Goal: Feedback & Contribution: Contribute content

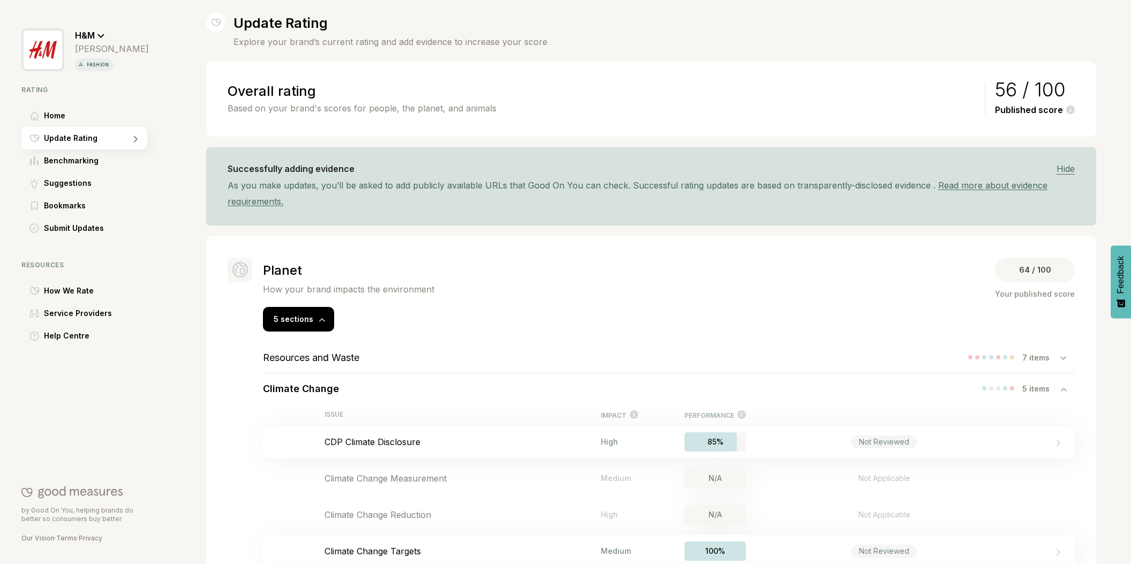
scroll to position [19, 0]
click at [62, 118] on span "Home" at bounding box center [54, 115] width 21 height 13
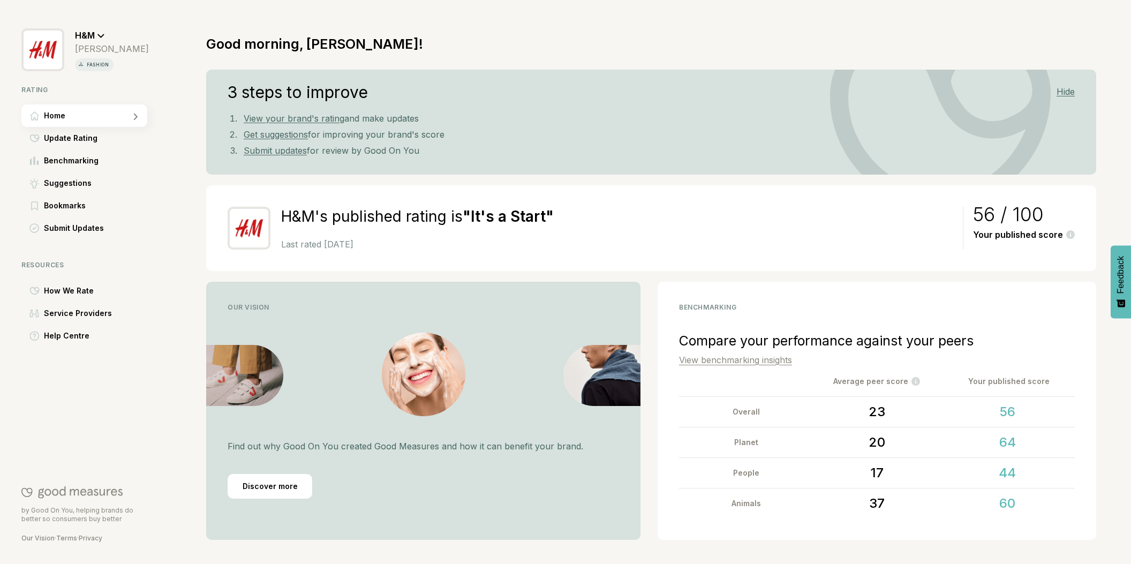
click at [726, 359] on link "View benchmarking insights" at bounding box center [735, 360] width 113 height 11
click at [714, 362] on link "View benchmarking insights" at bounding box center [735, 360] width 113 height 11
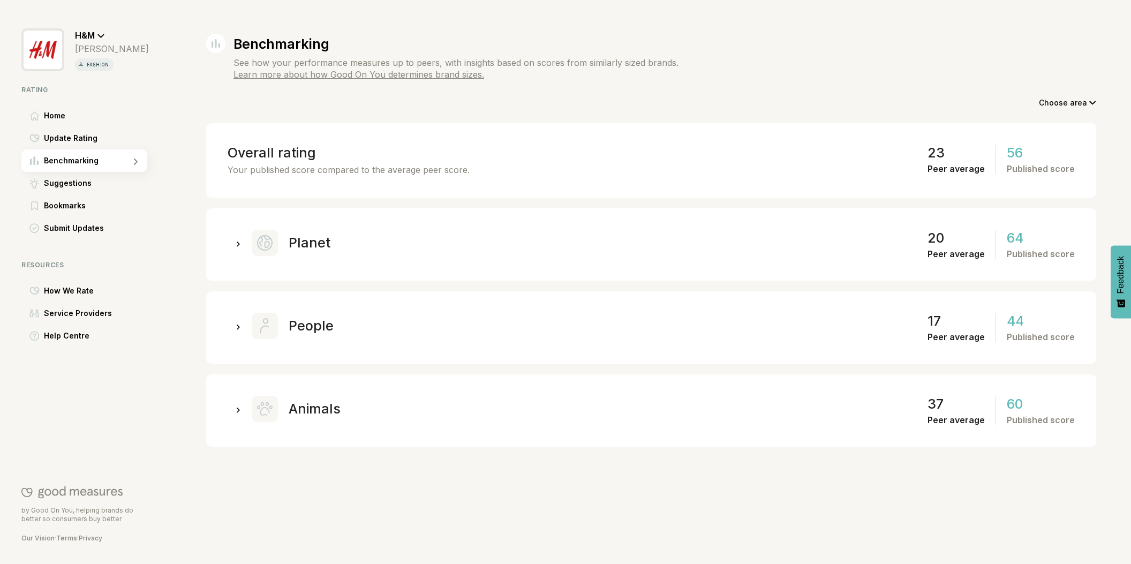
click at [237, 245] on icon at bounding box center [239, 245] width 4 height 6
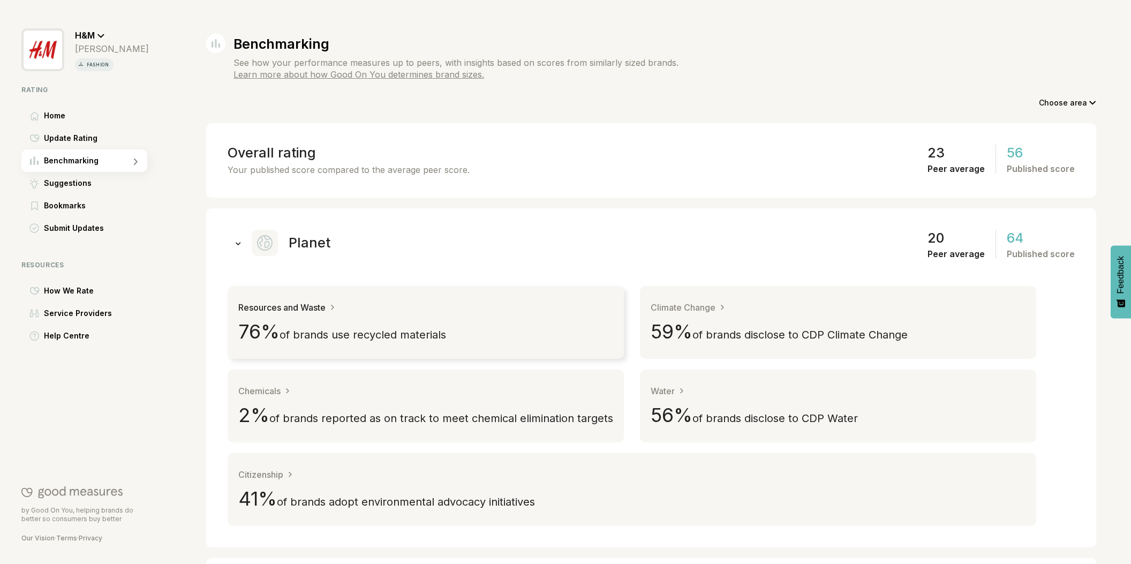
click at [427, 330] on span "of brands use recycled materials" at bounding box center [363, 334] width 167 height 13
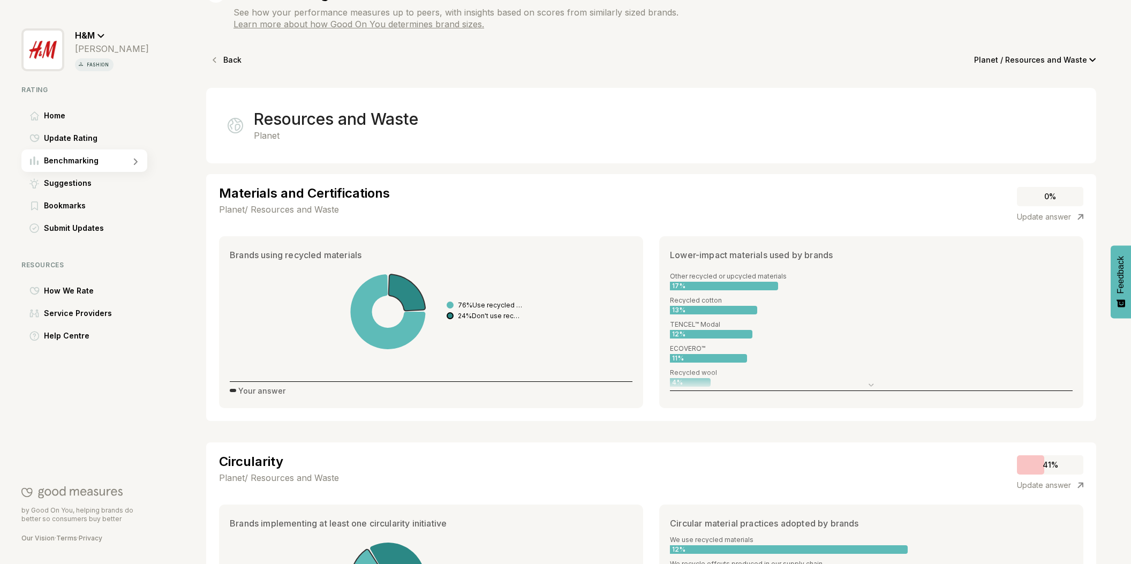
scroll to position [42, 0]
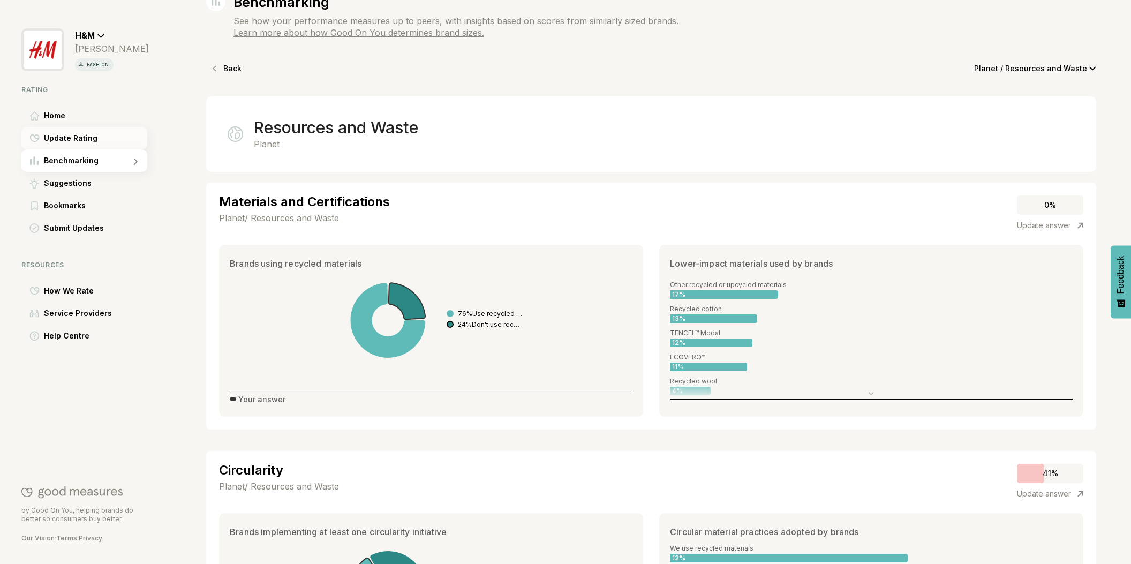
click at [62, 138] on span "Update Rating" at bounding box center [71, 138] width 54 height 13
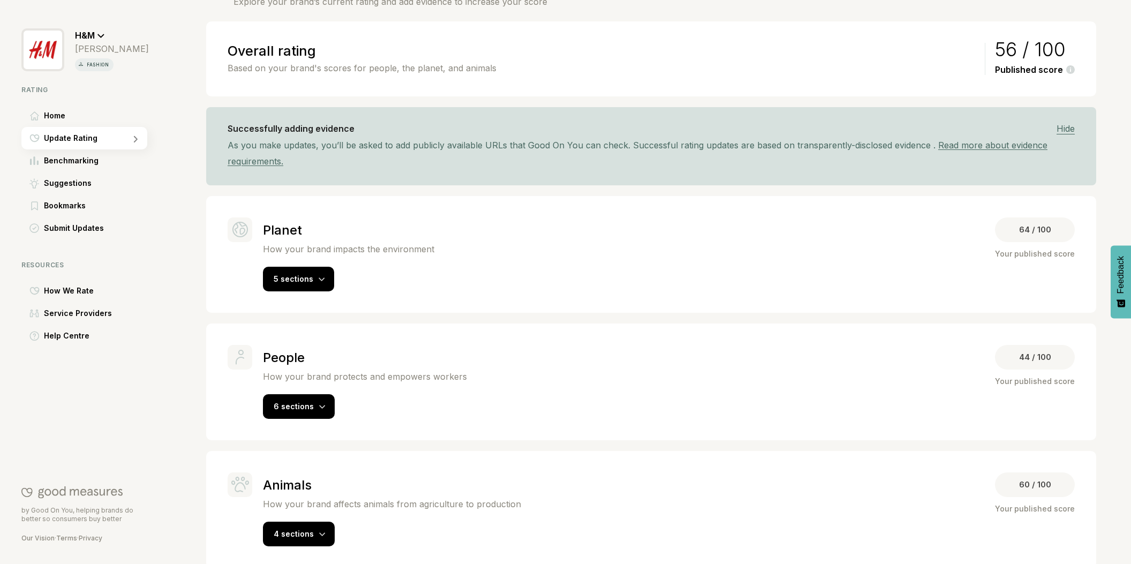
scroll to position [74, 0]
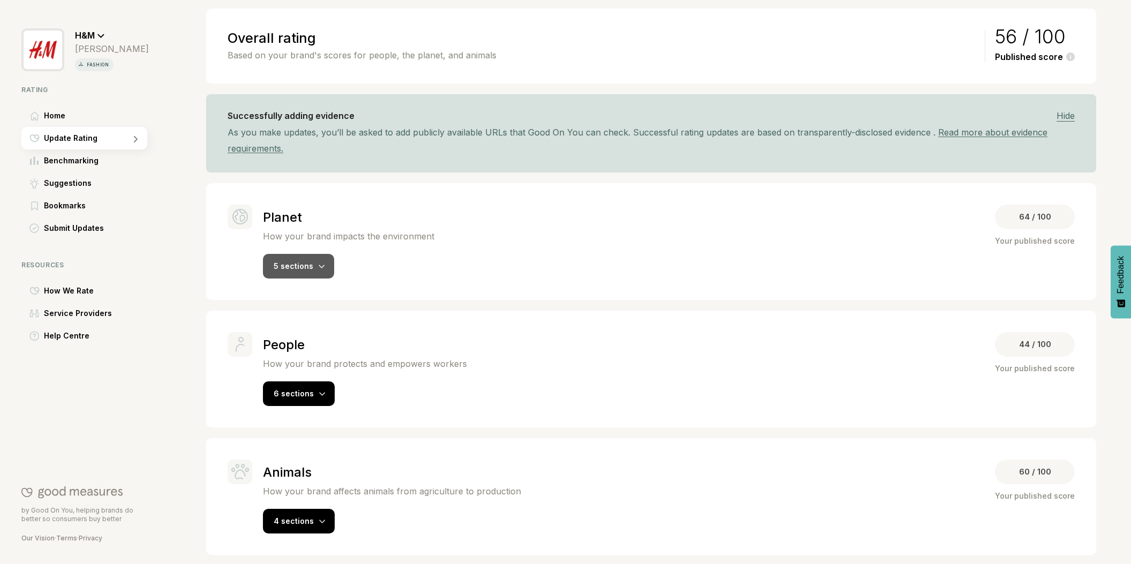
click at [311, 274] on div "5 sections" at bounding box center [298, 266] width 71 height 25
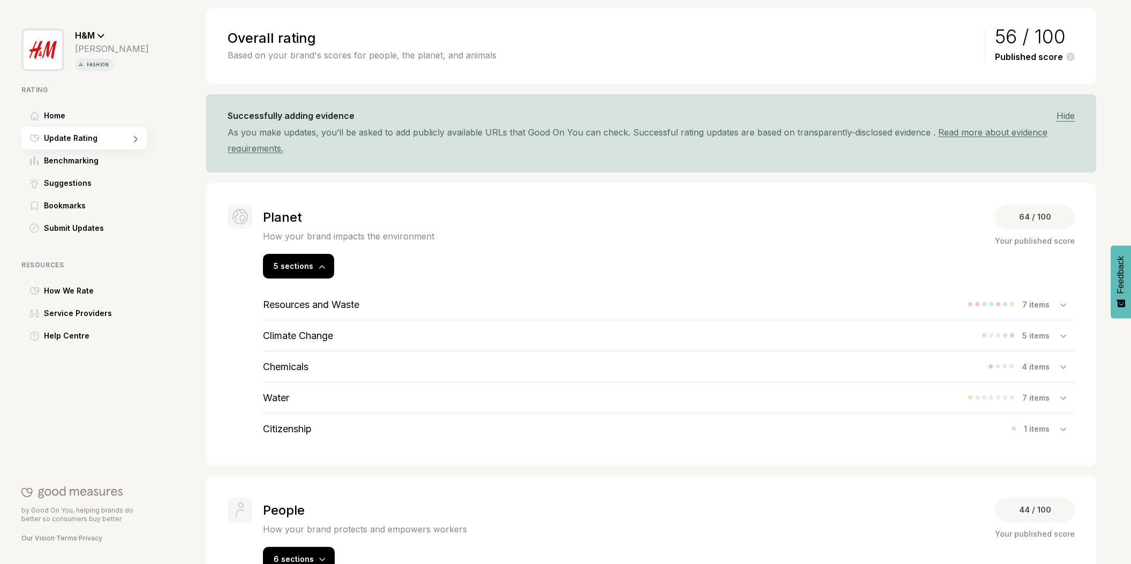
click at [338, 303] on h3 "Resources and Waste" at bounding box center [311, 304] width 96 height 11
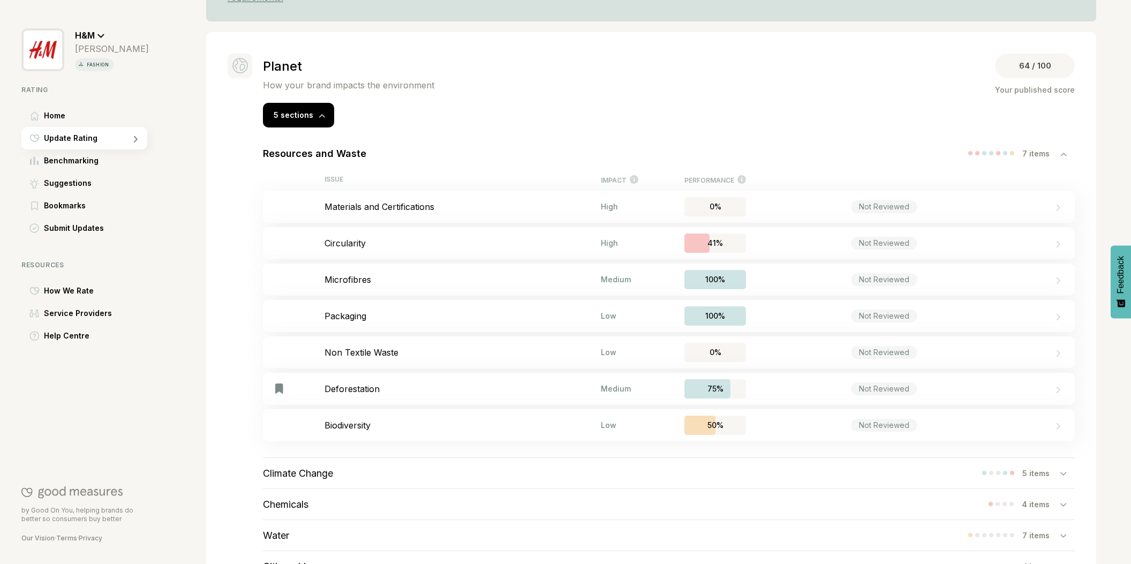
scroll to position [254, 0]
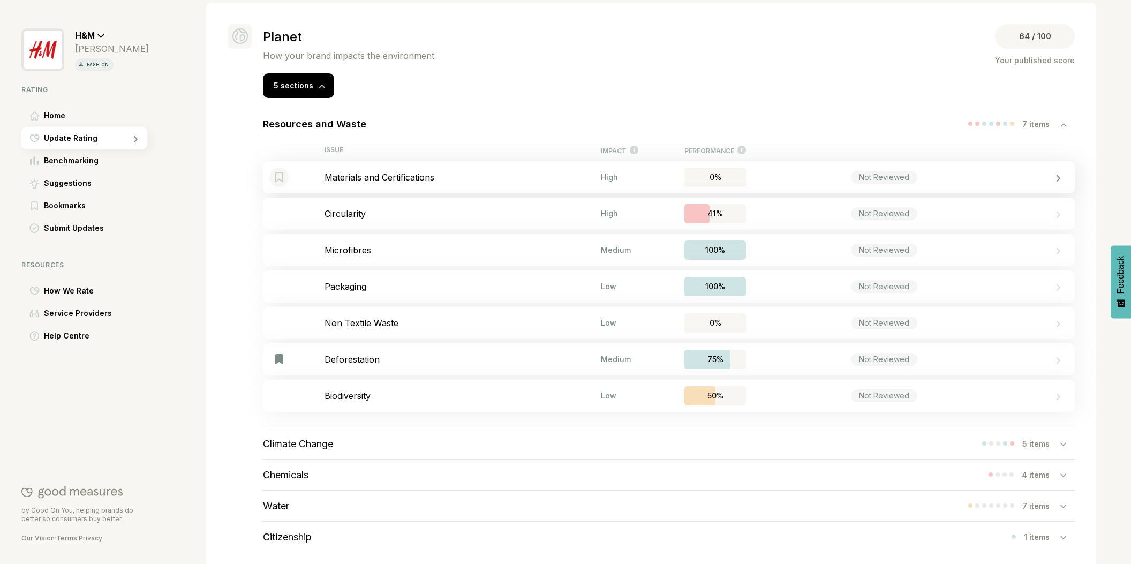
click at [358, 178] on p "Materials and Certifications" at bounding box center [463, 177] width 276 height 11
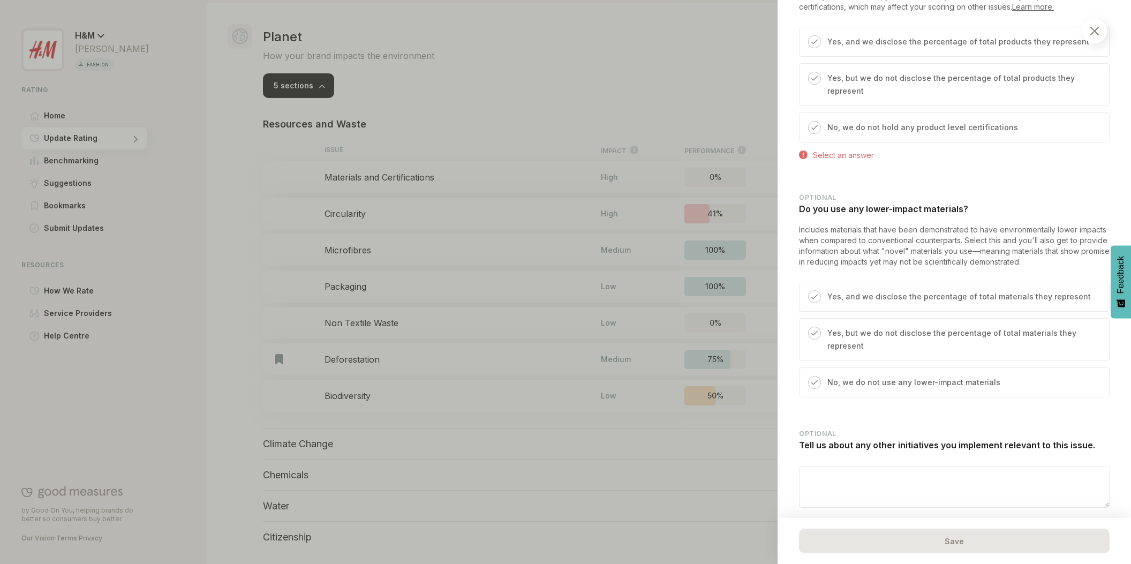
scroll to position [757, 0]
click at [816, 291] on img at bounding box center [814, 294] width 6 height 6
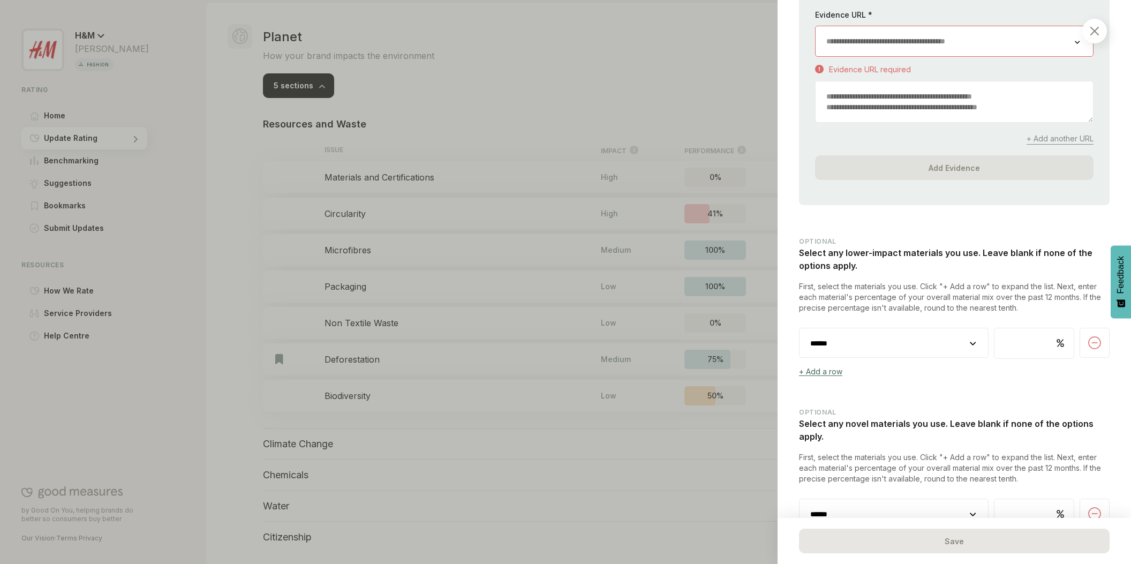
scroll to position [1242, 0]
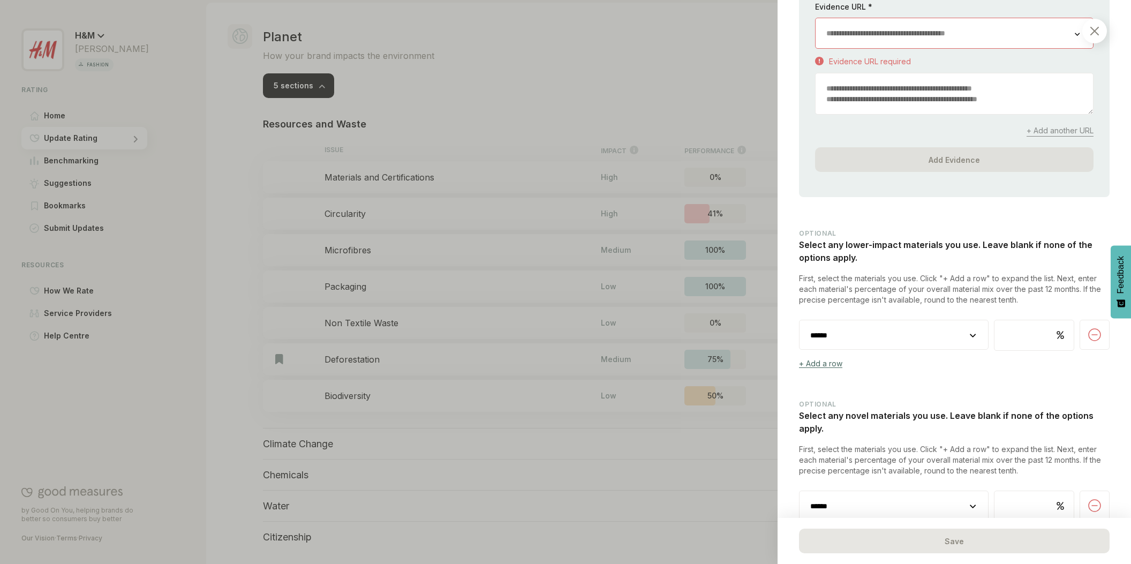
click at [877, 320] on select "**********" at bounding box center [894, 335] width 189 height 30
click at [1097, 32] on img at bounding box center [1094, 31] width 9 height 9
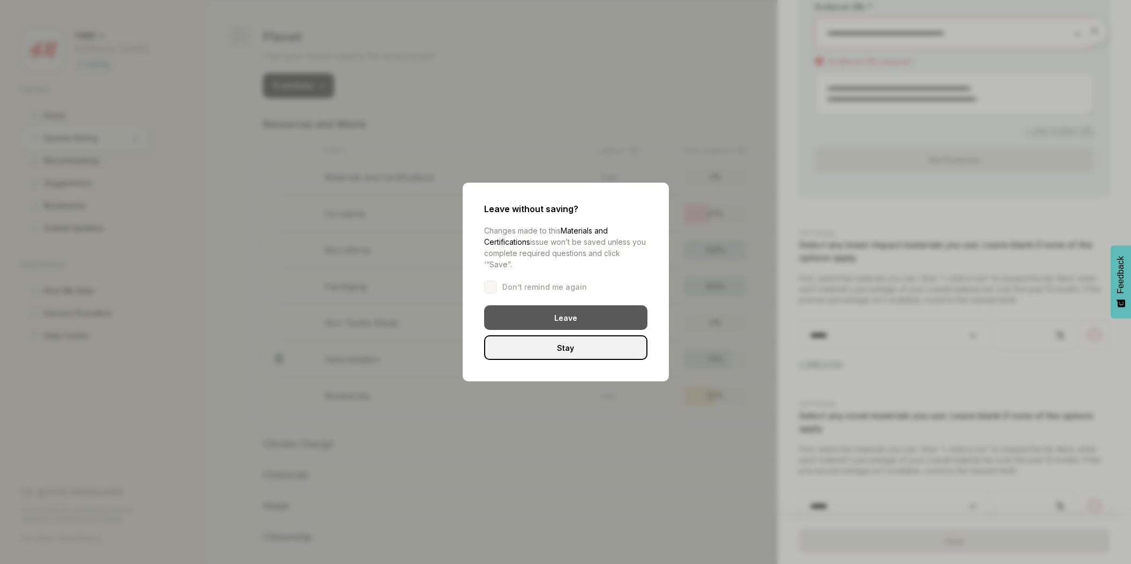
click at [578, 318] on div "Leave" at bounding box center [565, 317] width 163 height 25
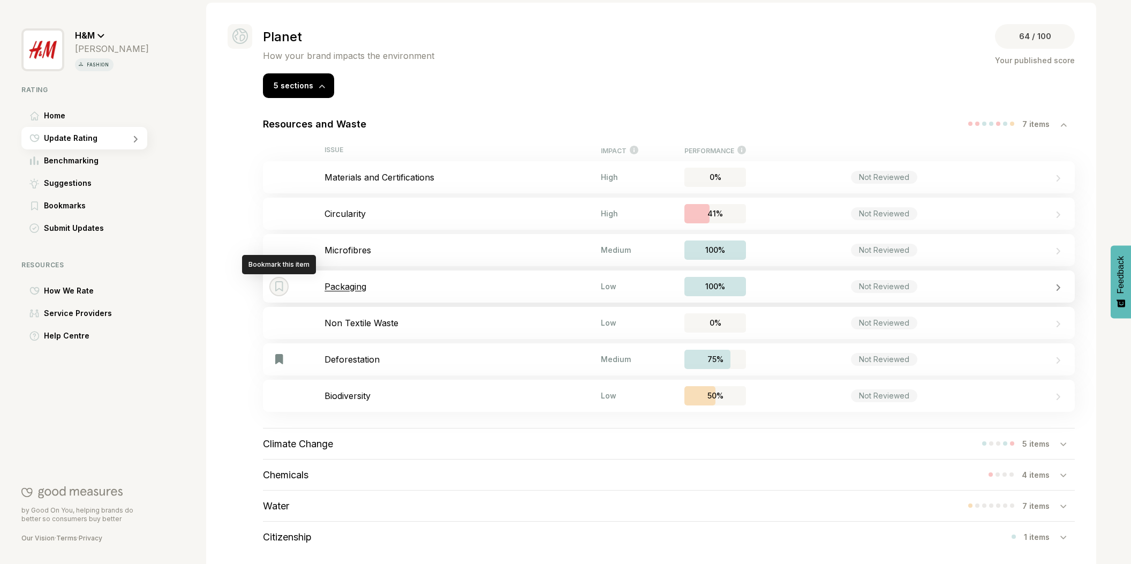
click at [279, 283] on img "Bookmark this item" at bounding box center [279, 286] width 8 height 10
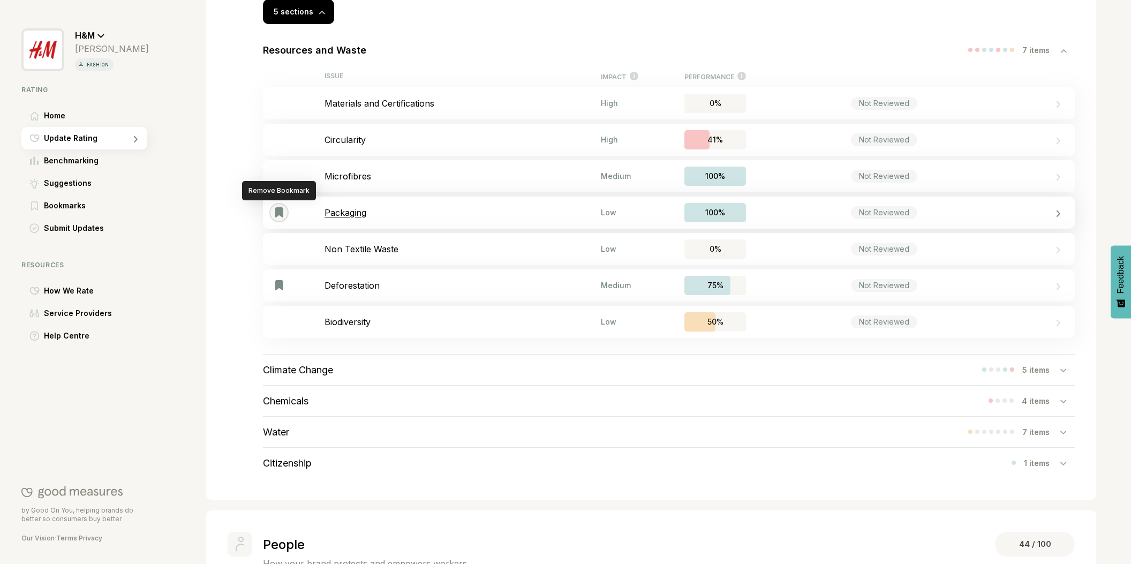
scroll to position [341, 0]
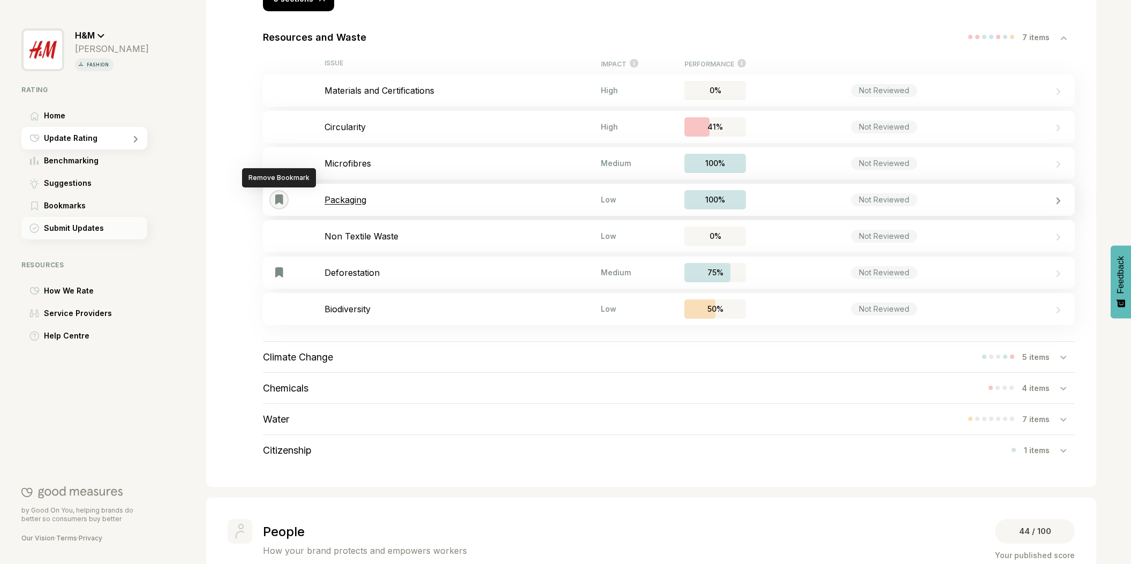
click at [57, 226] on span "Submit Updates" at bounding box center [74, 228] width 60 height 13
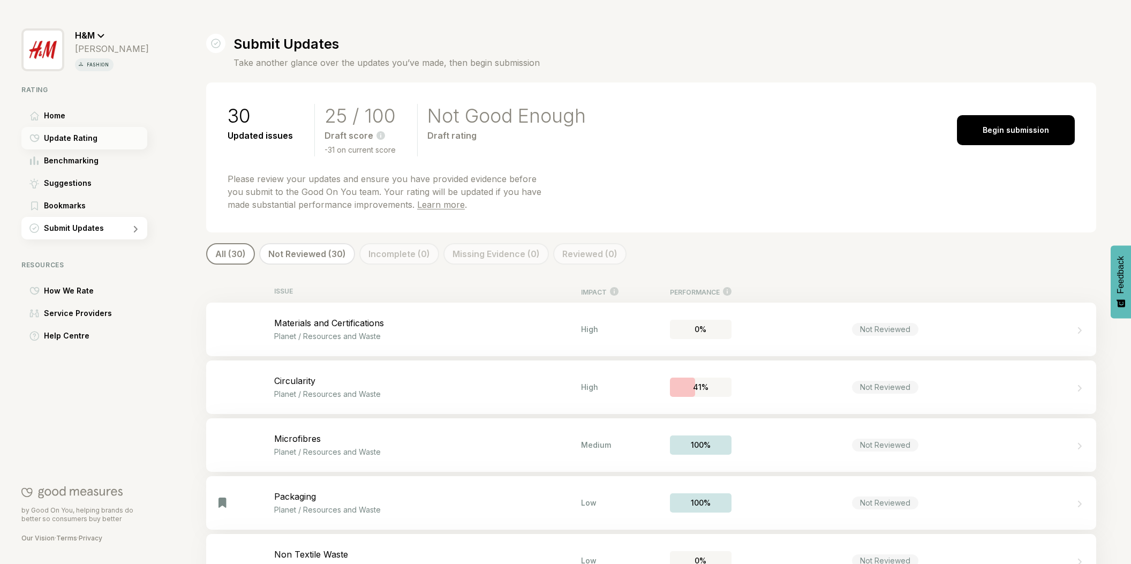
click at [72, 136] on span "Update Rating" at bounding box center [71, 138] width 54 height 13
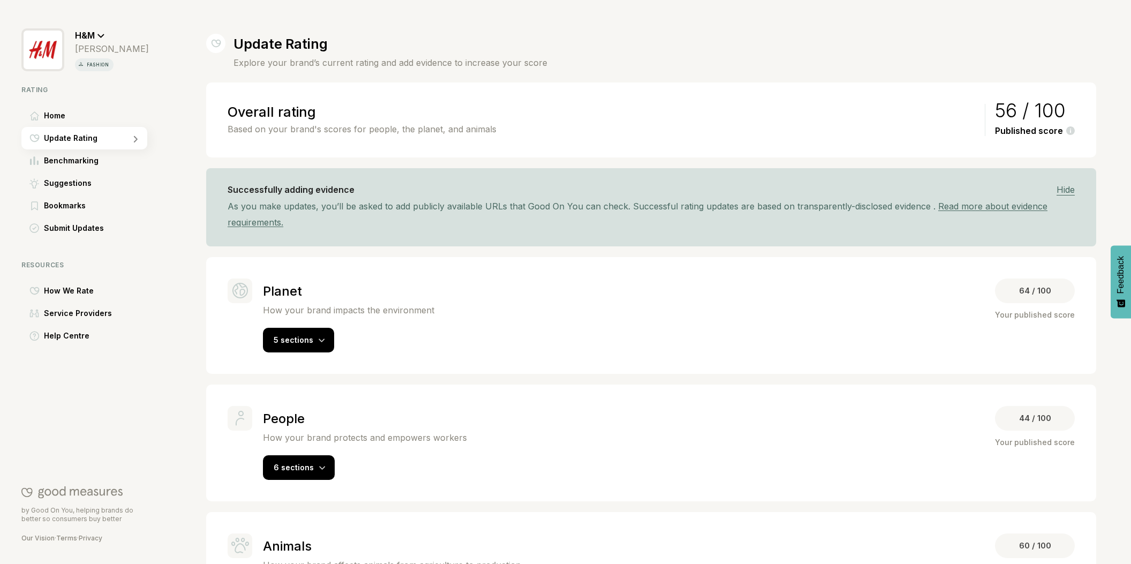
scroll to position [74, 0]
